Goal: Task Accomplishment & Management: Manage account settings

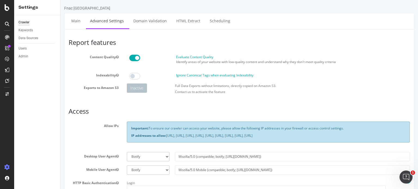
scroll to position [227, 0]
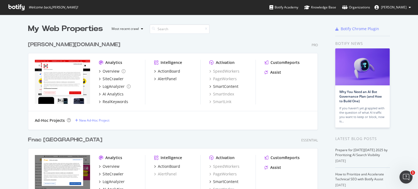
click at [43, 45] on div "[PERSON_NAME][DOMAIN_NAME]" at bounding box center [74, 45] width 92 height 8
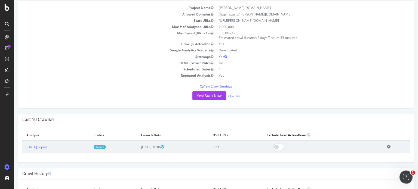
scroll to position [54, 0]
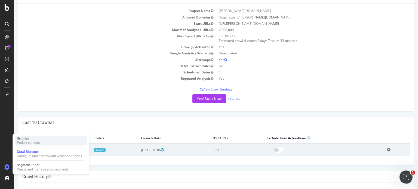
click at [33, 141] on div "Project settings" at bounding box center [28, 143] width 23 height 4
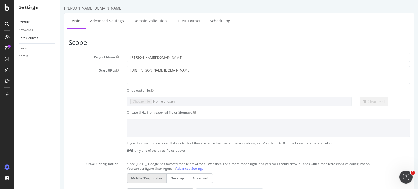
click at [27, 38] on div "Data Sources" at bounding box center [29, 38] width 20 height 6
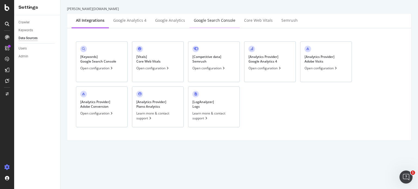
click at [199, 21] on div "Google Search Console" at bounding box center [215, 20] width 42 height 5
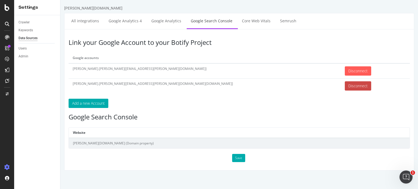
click at [345, 88] on input "Disconnect" at bounding box center [358, 85] width 26 height 9
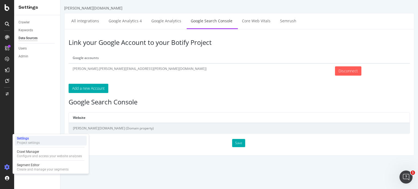
click at [25, 139] on div "Settings" at bounding box center [28, 138] width 23 height 4
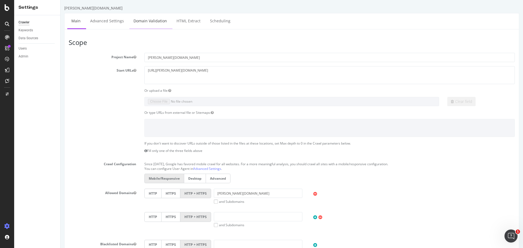
click at [142, 22] on link "Domain Validation" at bounding box center [150, 20] width 42 height 15
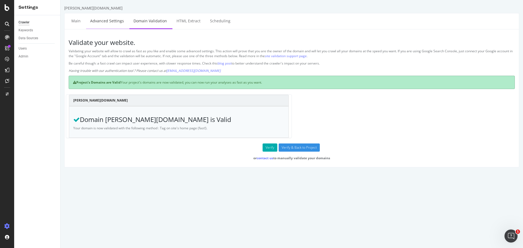
click at [109, 22] on link "Advanced Settings" at bounding box center [107, 20] width 42 height 15
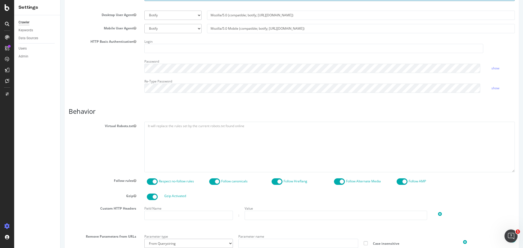
scroll to position [119, 0]
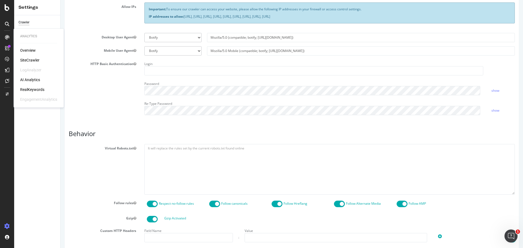
click at [31, 48] on div "Overview" at bounding box center [28, 50] width 16 height 5
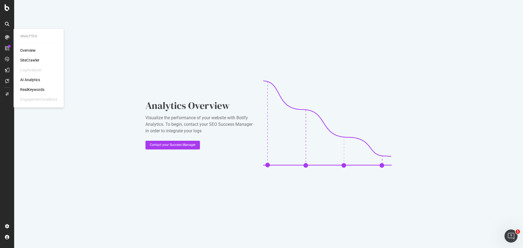
click at [33, 59] on div "SiteCrawler" at bounding box center [29, 59] width 19 height 5
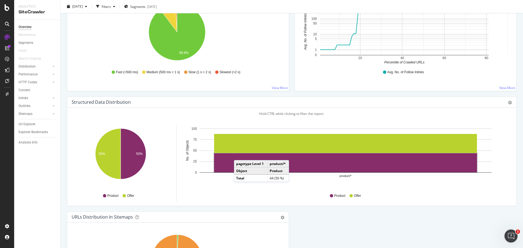
scroll to position [434, 0]
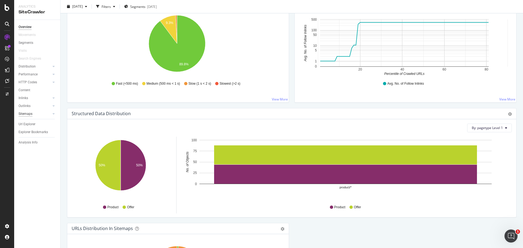
click at [32, 114] on div "Sitemaps" at bounding box center [26, 114] width 14 height 6
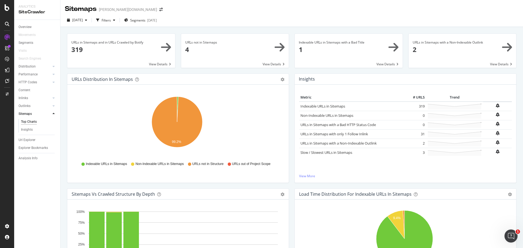
click at [271, 64] on span at bounding box center [235, 51] width 108 height 34
